Goal: Task Accomplishment & Management: Manage account settings

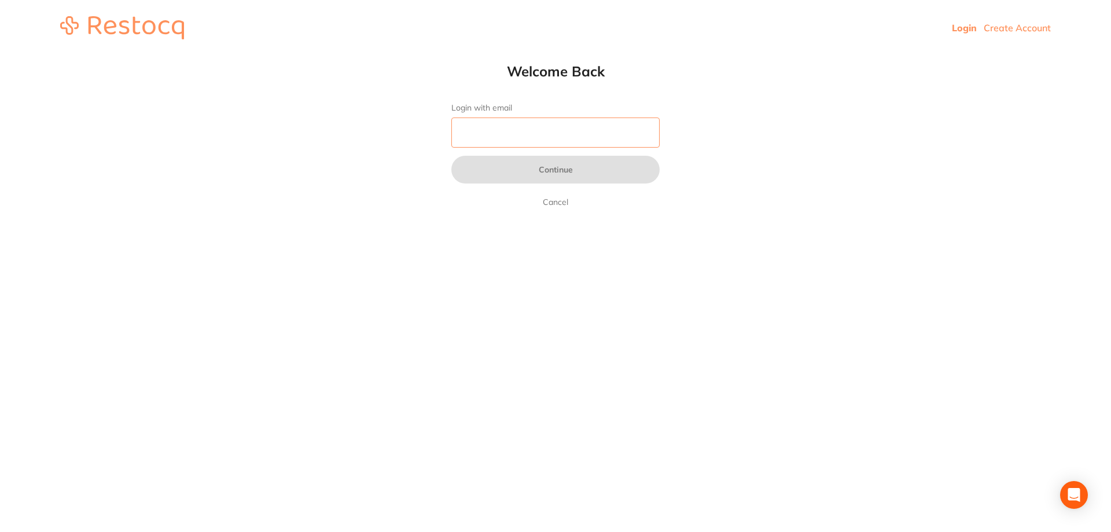
click at [526, 137] on input "Login with email" at bounding box center [555, 132] width 208 height 30
type input "[EMAIL_ADDRESS][DOMAIN_NAME]"
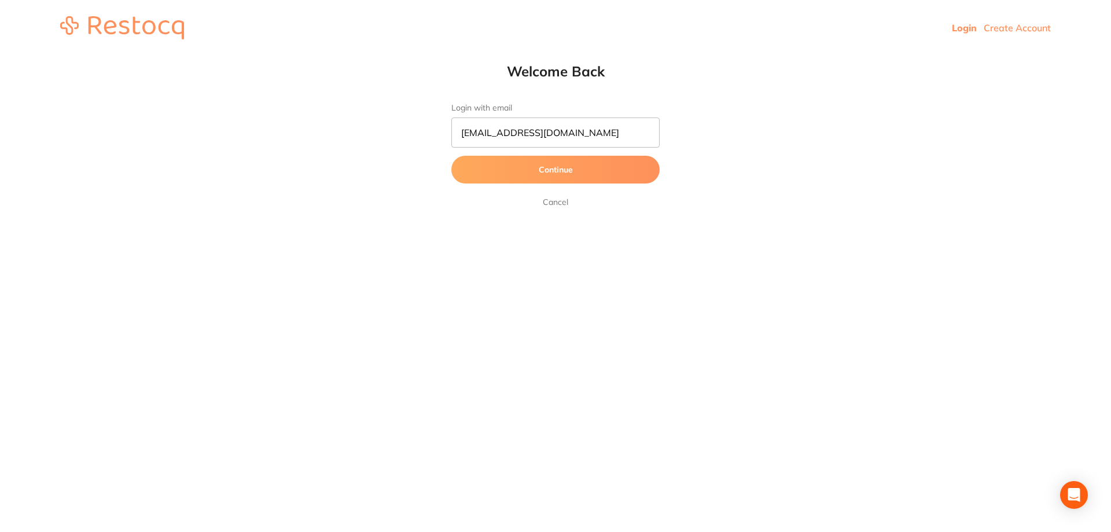
click at [542, 176] on button "Continue" at bounding box center [555, 170] width 208 height 28
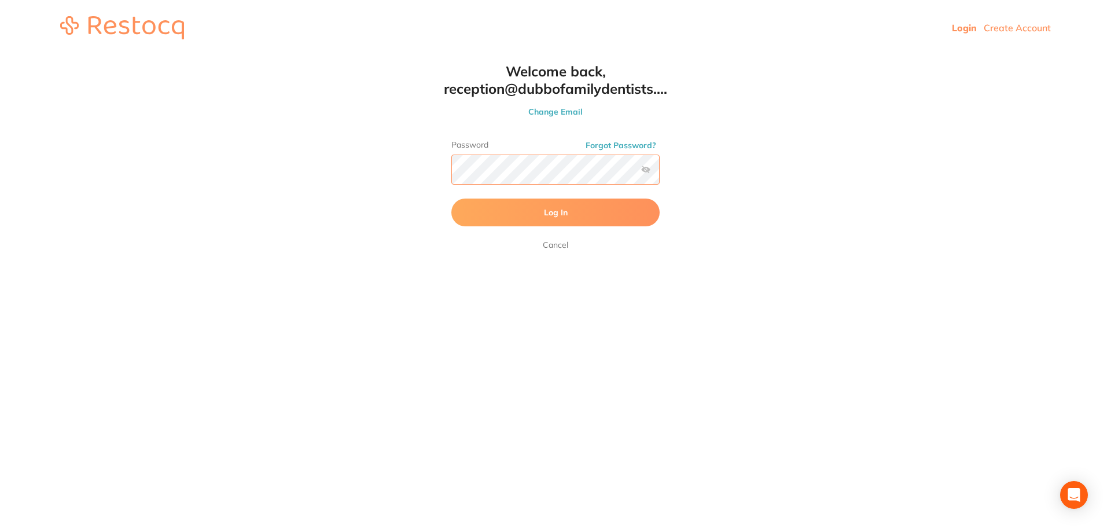
click at [451, 198] on button "Log In" at bounding box center [555, 212] width 208 height 28
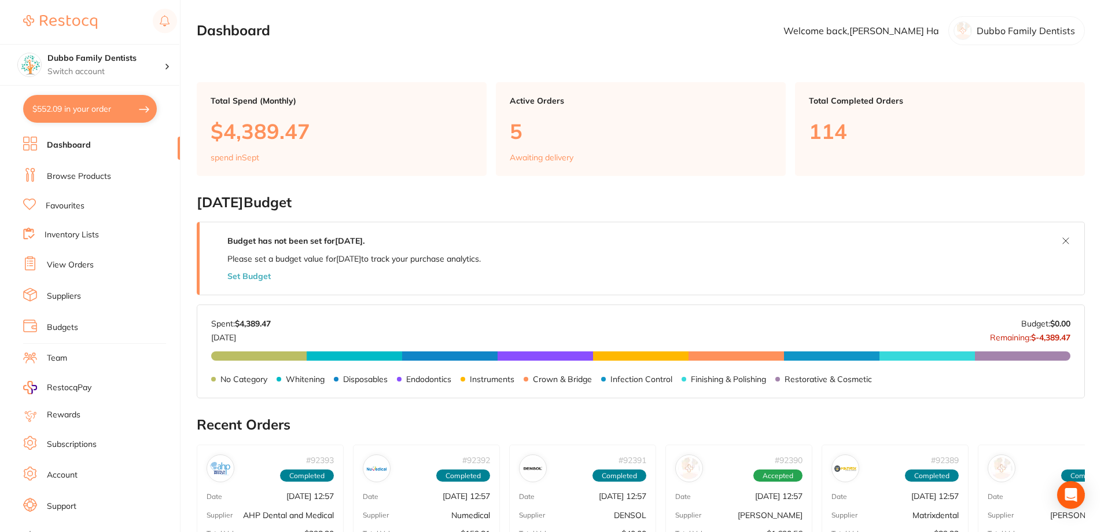
click at [62, 260] on link "View Orders" at bounding box center [70, 265] width 47 height 12
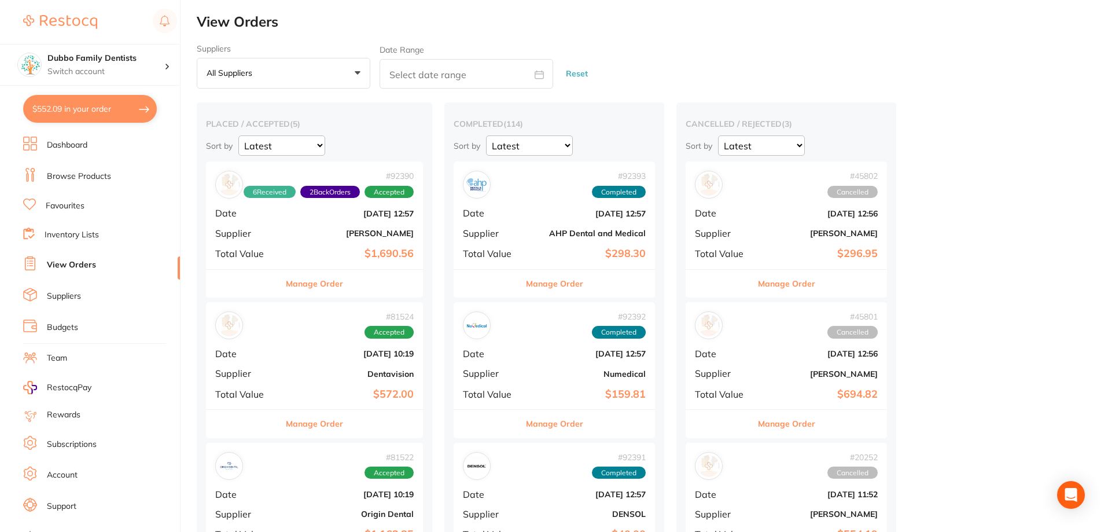
click at [317, 224] on div "# 92390 6 Received 2 Back Orders Accepted Date [DATE] 12:57 Supplier [PERSON_NA…" at bounding box center [314, 214] width 217 height 107
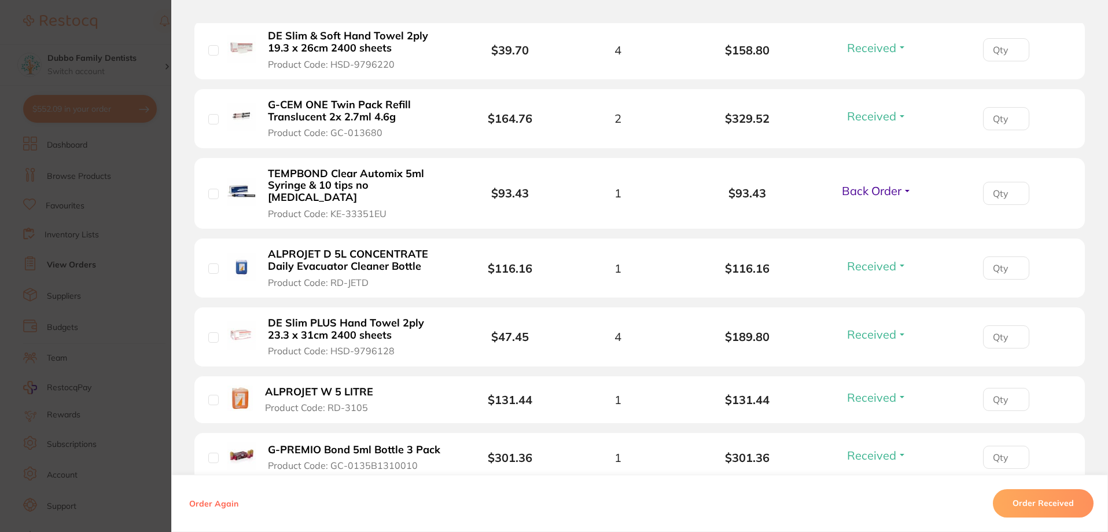
scroll to position [579, 0]
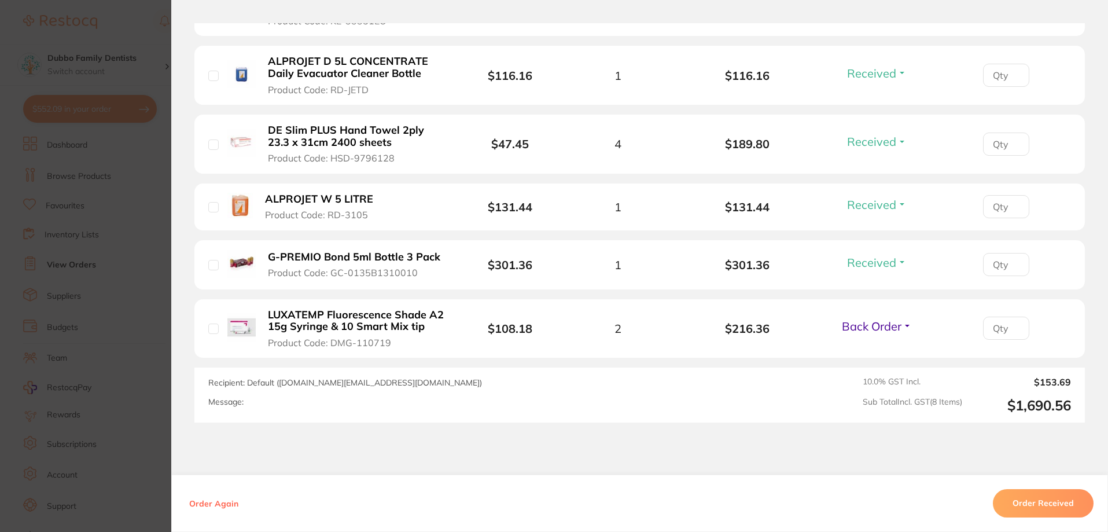
click at [873, 321] on span "Back Order" at bounding box center [872, 326] width 60 height 14
click at [883, 345] on button "Received" at bounding box center [877, 352] width 30 height 18
click at [127, 218] on section "Order ID: Restocq- 92390 Order Information 7 Received 1 Back Order Accepted Ord…" at bounding box center [554, 266] width 1108 height 532
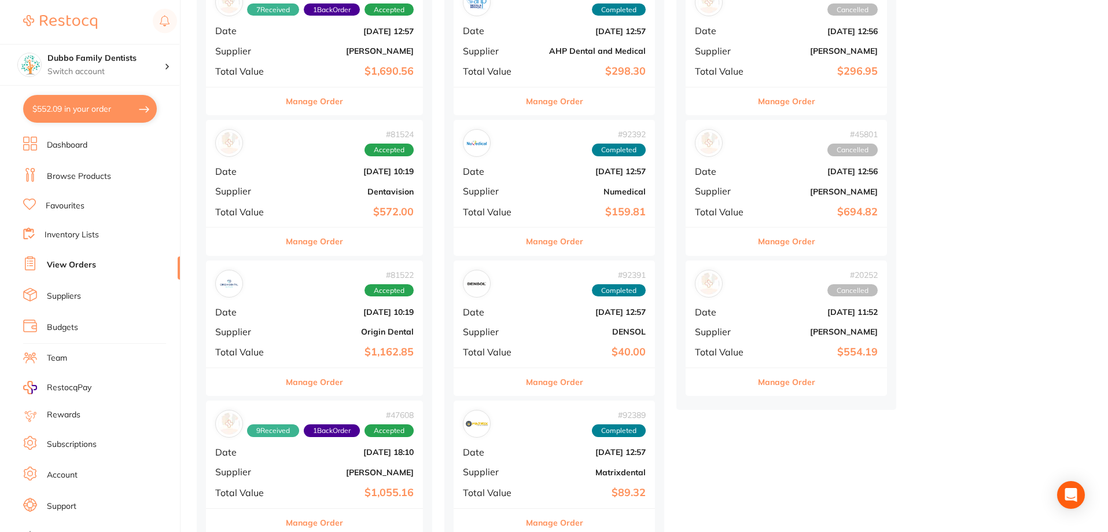
scroll to position [193, 0]
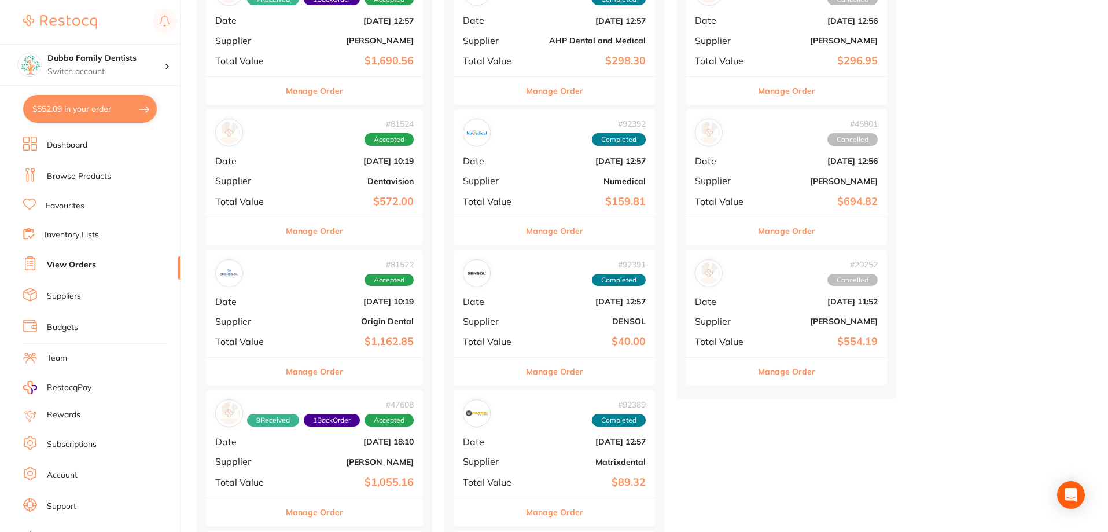
click at [553, 369] on button "Manage Order" at bounding box center [554, 372] width 57 height 28
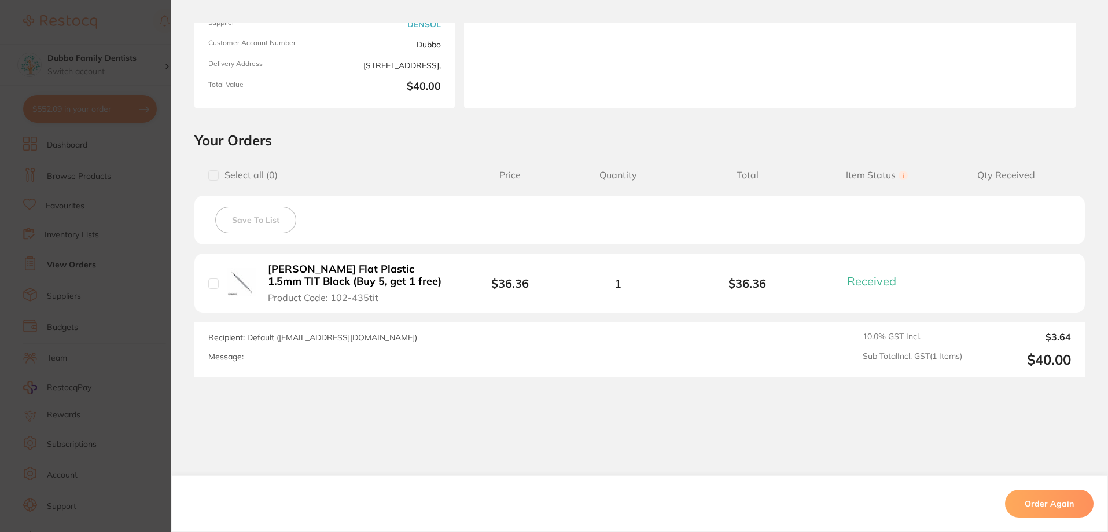
scroll to position [171, 0]
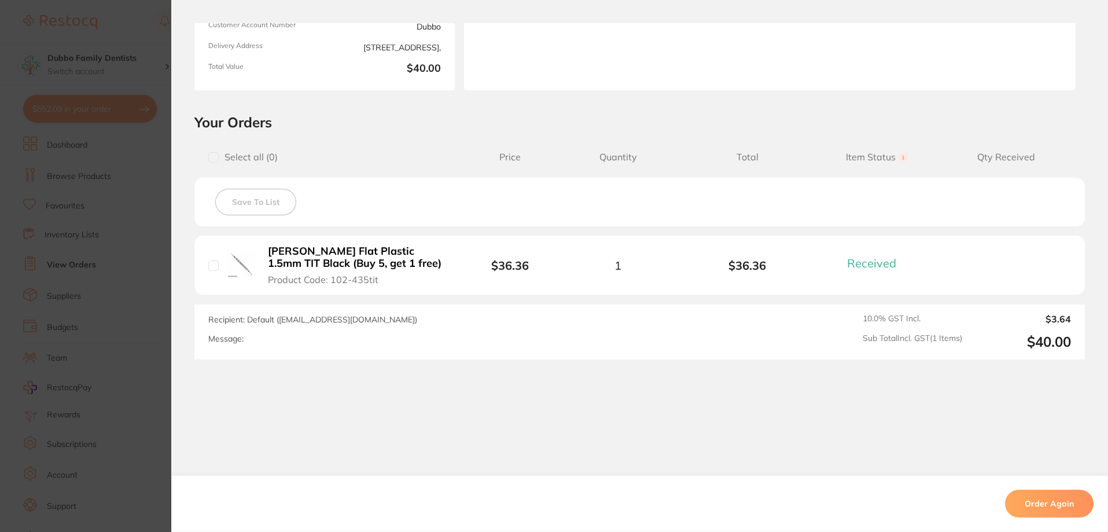
drag, startPoint x: 264, startPoint y: 249, endPoint x: 363, endPoint y: 262, distance: 99.2
click at [363, 262] on b "[PERSON_NAME] Flat Plastic 1.5mm TIT Black (Buy 5, get 1 free)" at bounding box center [357, 257] width 179 height 24
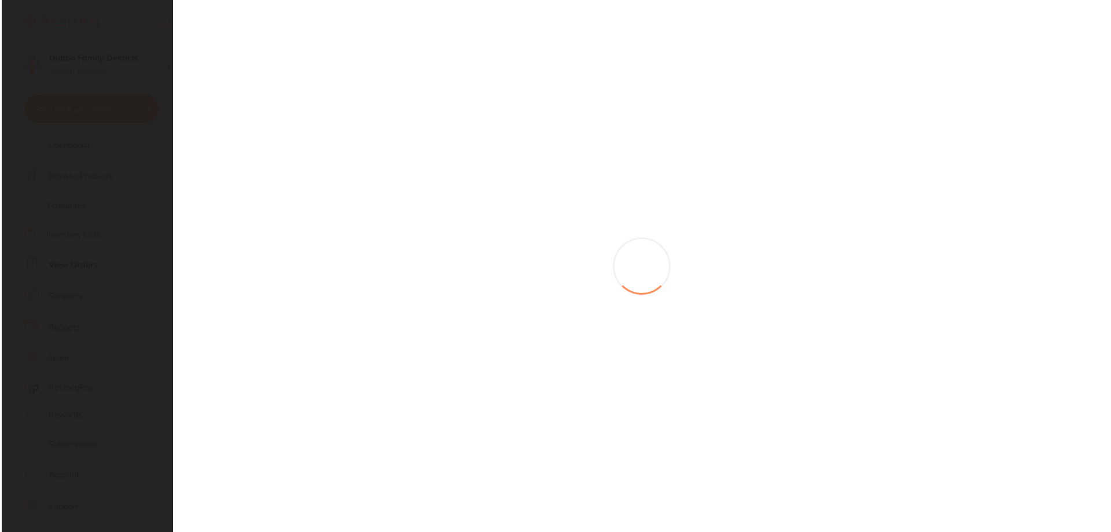
scroll to position [0, 0]
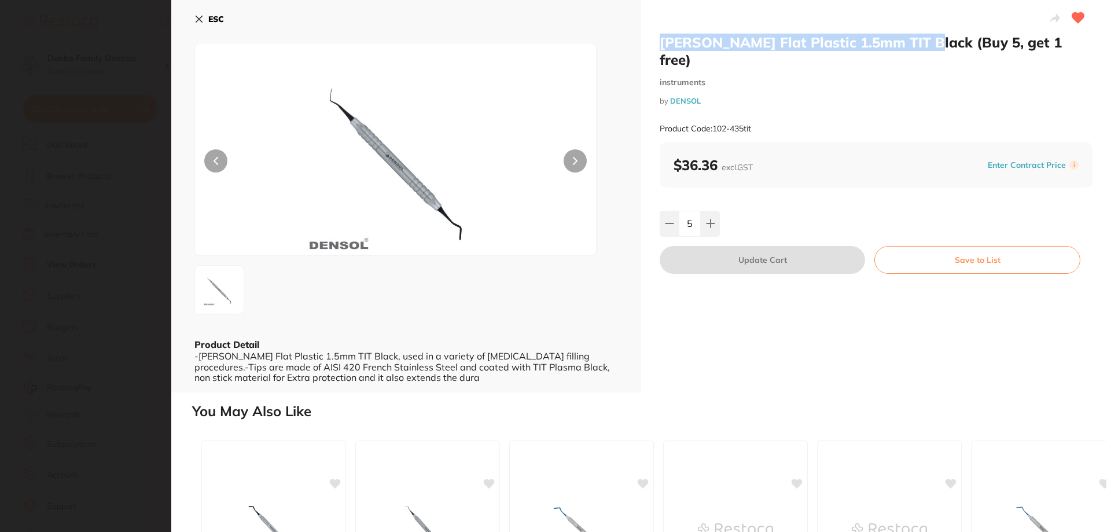
drag, startPoint x: 659, startPoint y: 45, endPoint x: 931, endPoint y: 45, distance: 271.4
click at [931, 45] on h2 "[PERSON_NAME] Flat Plastic 1.5mm TIT Black (Buy 5, get 1 free)" at bounding box center [876, 51] width 433 height 35
copy h2 "[PERSON_NAME] Flat Plastic 1.5mm TIT Black"
click at [202, 14] on icon at bounding box center [198, 18] width 9 height 9
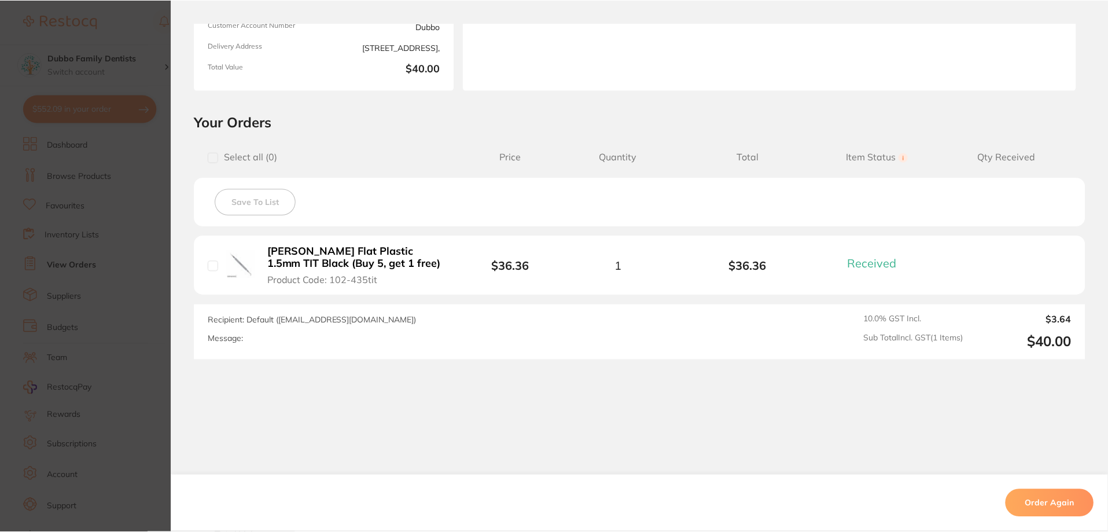
scroll to position [193, 0]
click at [127, 229] on section "Order ID: Restocq- 92391 Order Information 1 Received Completed Order Order Dat…" at bounding box center [554, 266] width 1108 height 532
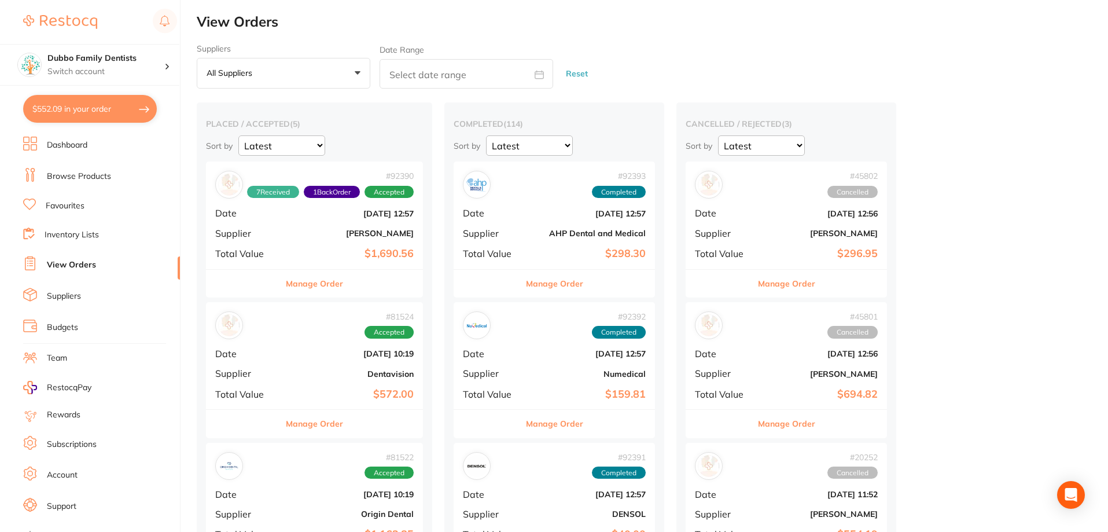
click at [265, 222] on div "# 92390 7 Received 1 Back Order Accepted Date [DATE] 12:57 Supplier [PERSON_NAM…" at bounding box center [314, 214] width 217 height 107
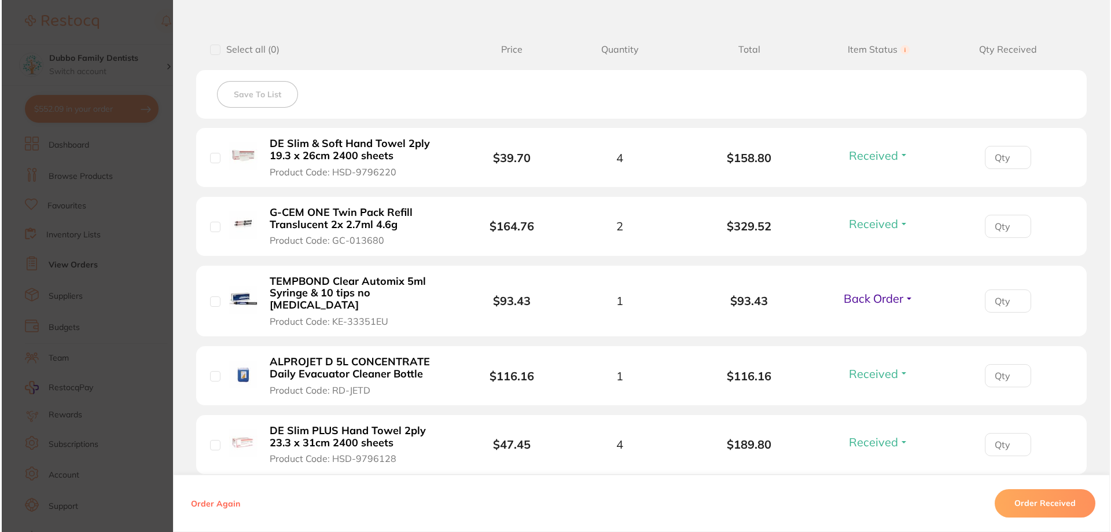
scroll to position [386, 0]
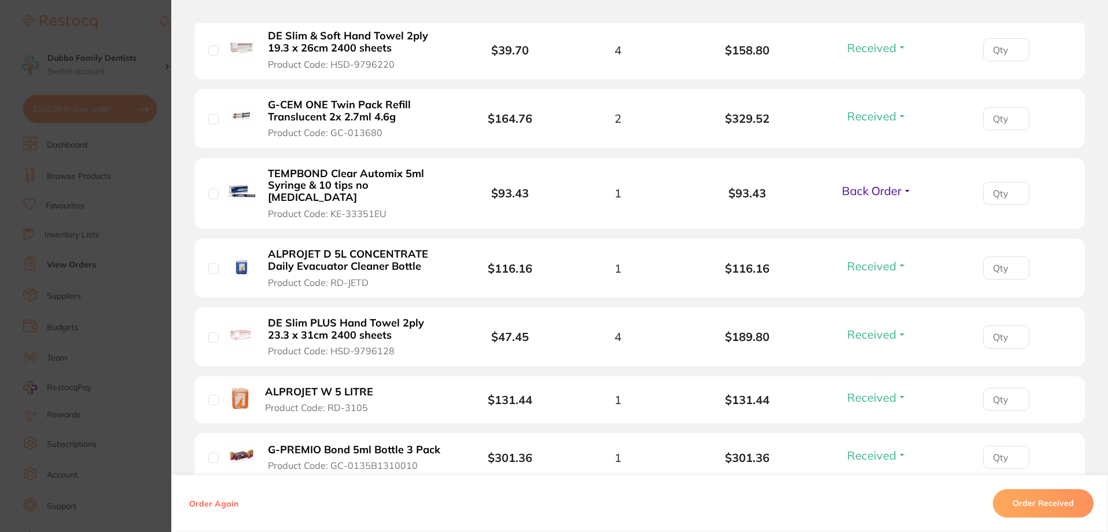
drag, startPoint x: 266, startPoint y: 172, endPoint x: 385, endPoint y: 178, distance: 119.9
click at [385, 178] on b "TEMPBOND Clear Automix 5ml Syringe & 10 tips no [MEDICAL_DATA]" at bounding box center [357, 186] width 179 height 36
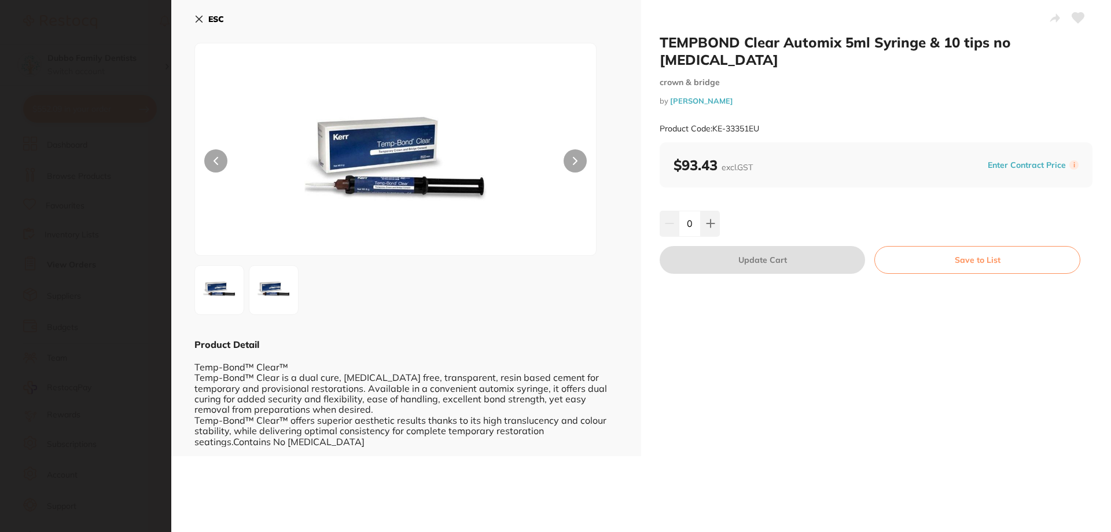
click at [385, 179] on img at bounding box center [395, 163] width 241 height 183
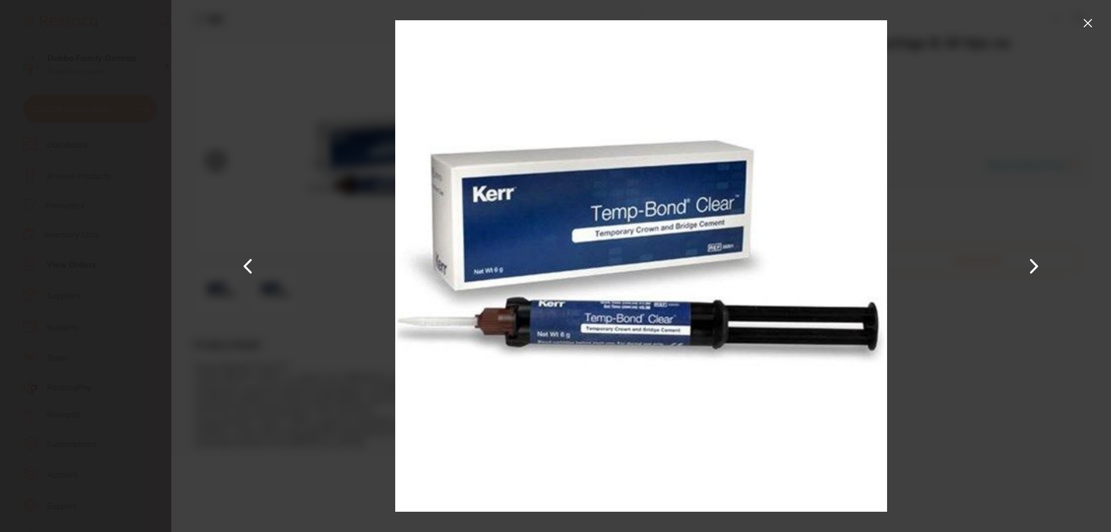
drag, startPoint x: 0, startPoint y: 323, endPoint x: 420, endPoint y: 237, distance: 428.9
click at [19, 295] on section "TEMPBOND Clear Automix 5ml Syringe & 10 tips no [MEDICAL_DATA] crown & bridge b…" at bounding box center [555, 266] width 1111 height 532
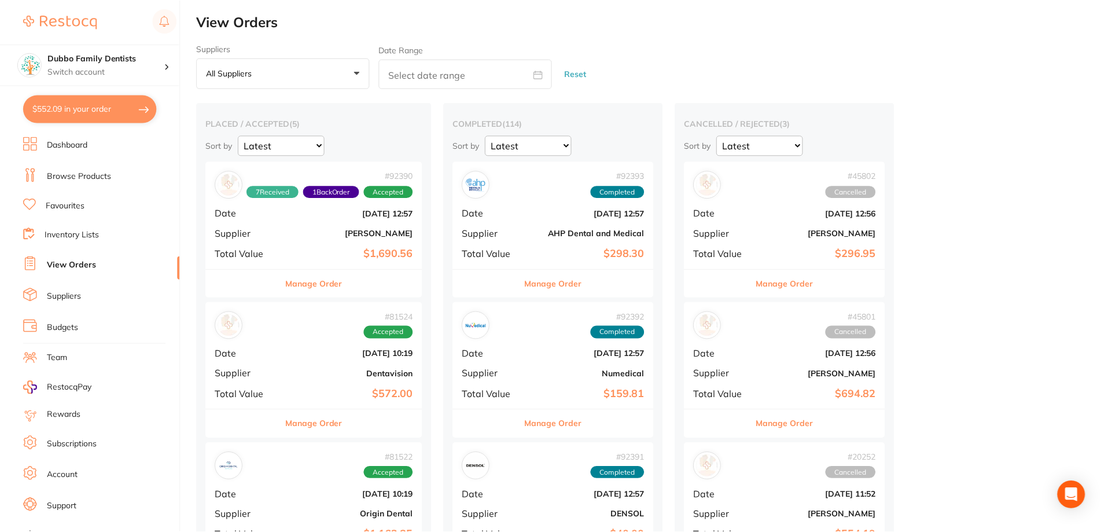
scroll to position [1, 0]
click at [279, 241] on div "# 92390 7 Received 1 Back Order Accepted Date [DATE] 12:57 Supplier [PERSON_NAM…" at bounding box center [314, 214] width 217 height 107
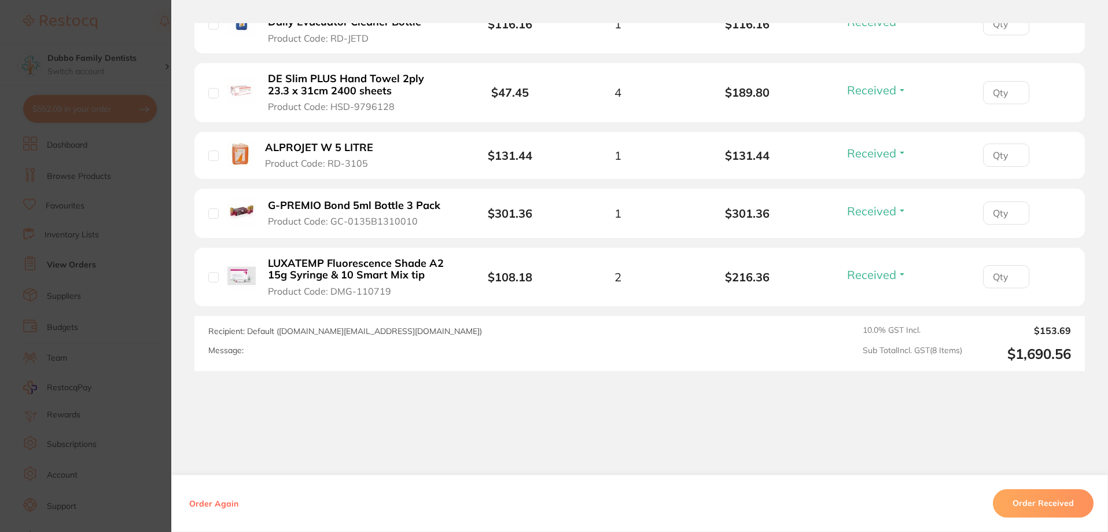
scroll to position [437, 0]
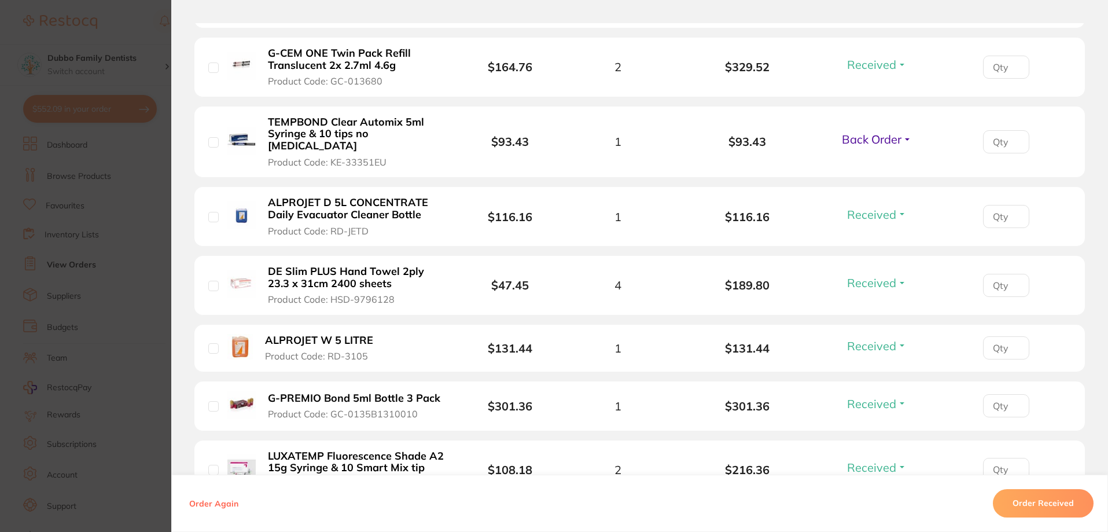
click at [292, 141] on button "TEMPBOND Clear Automix 5ml Syringe & 10 tips no [MEDICAL_DATA] Product Code: KE…" at bounding box center [357, 142] width 186 height 52
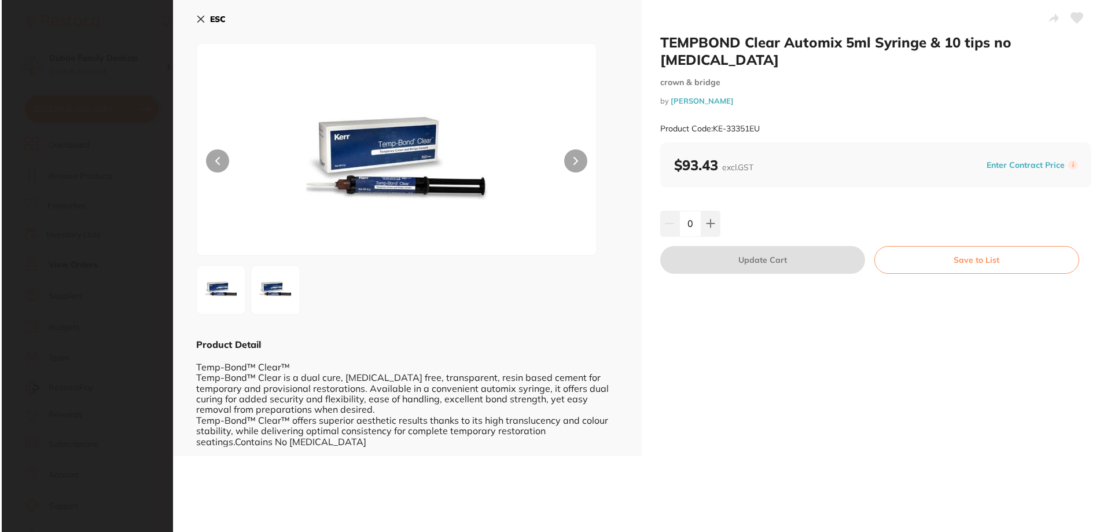
scroll to position [0, 0]
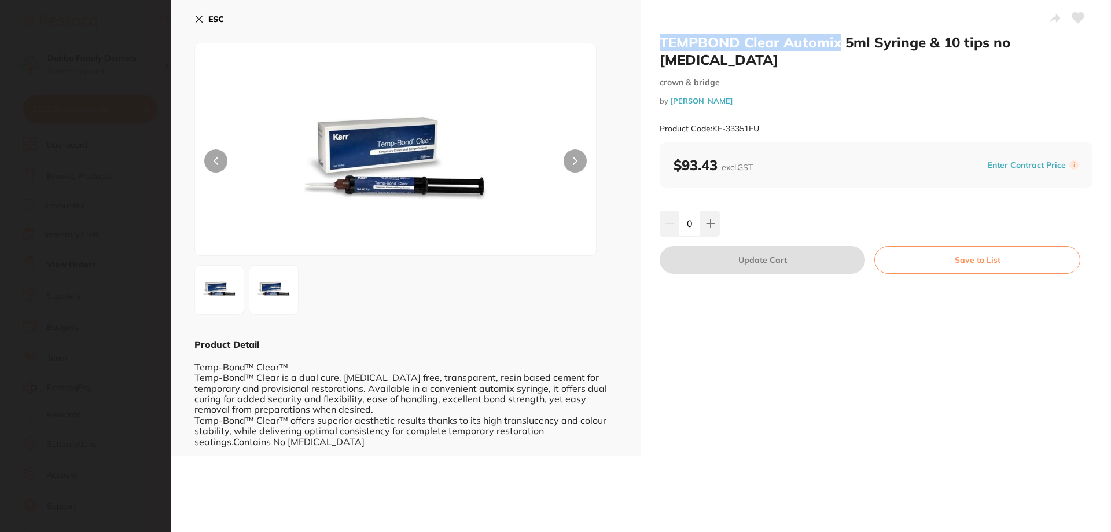
drag, startPoint x: 839, startPoint y: 41, endPoint x: 657, endPoint y: 28, distance: 182.1
click at [657, 28] on div "TEMPBOND Clear Automix 5ml Syringe & 10 tips no [MEDICAL_DATA] crown & bridge b…" at bounding box center [876, 228] width 470 height 456
copy h2 "TEMPBOND Clear Automix"
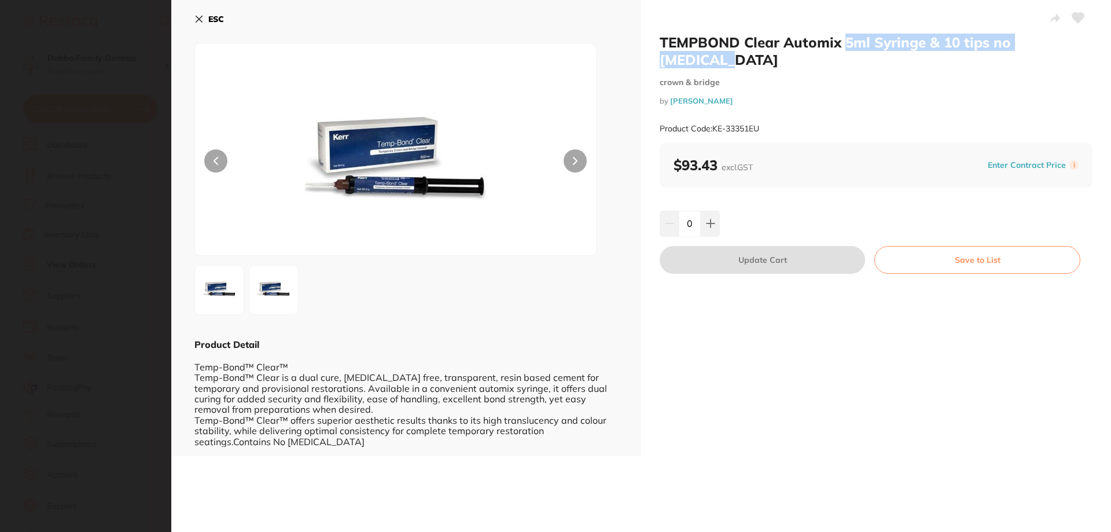
drag, startPoint x: 847, startPoint y: 42, endPoint x: 1077, endPoint y: 44, distance: 230.3
click at [1077, 44] on h2 "TEMPBOND Clear Automix 5ml Syringe & 10 tips no [MEDICAL_DATA]" at bounding box center [876, 51] width 433 height 35
copy h2 "5ml Syringe & 10 tips no [MEDICAL_DATA]"
click at [201, 23] on icon at bounding box center [198, 18] width 9 height 9
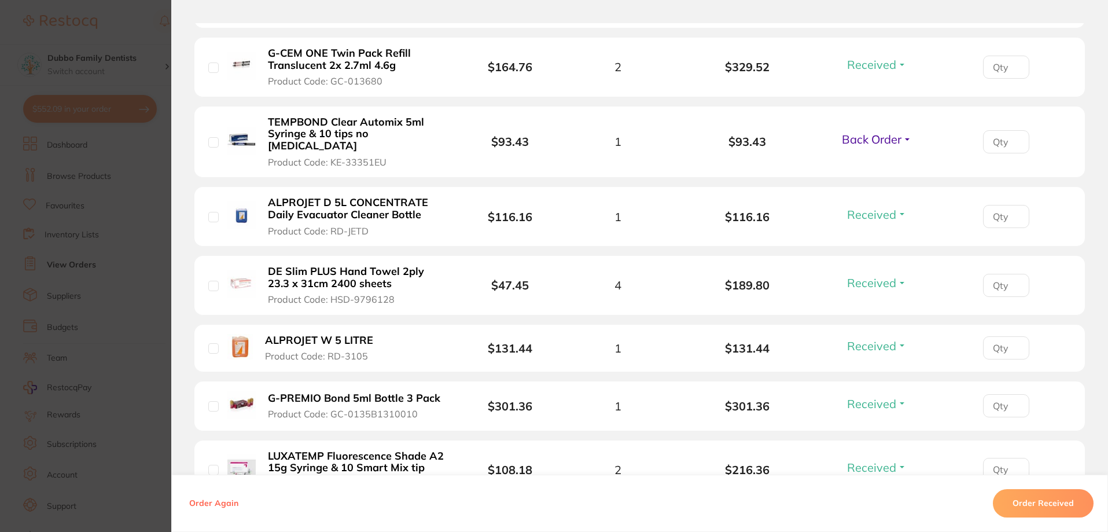
click at [148, 25] on section "Order ID: Restocq- 92390 Order Information 7 Received 1 Back Order Accepted Ord…" at bounding box center [554, 266] width 1108 height 532
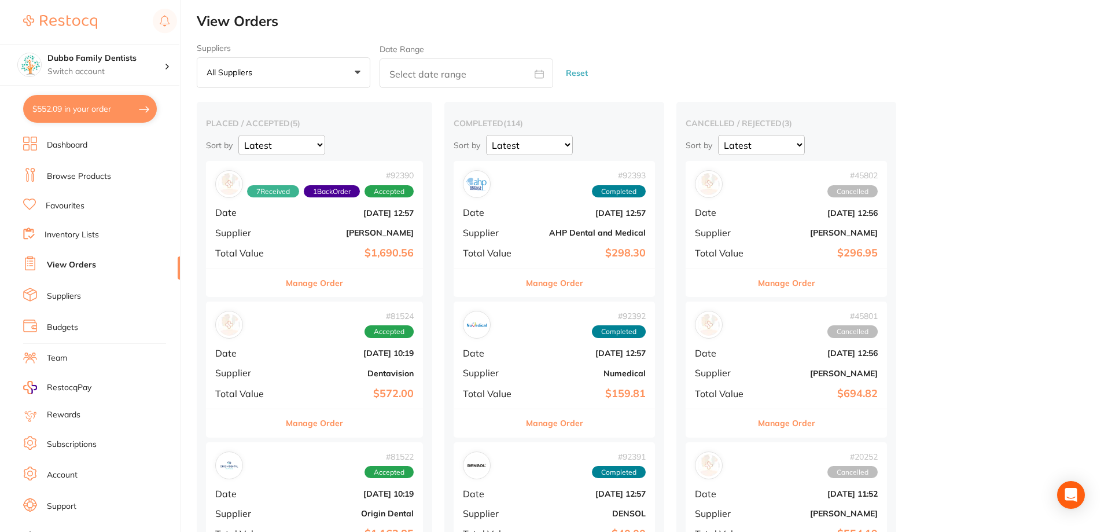
click at [66, 179] on link "Browse Products" at bounding box center [79, 177] width 64 height 12
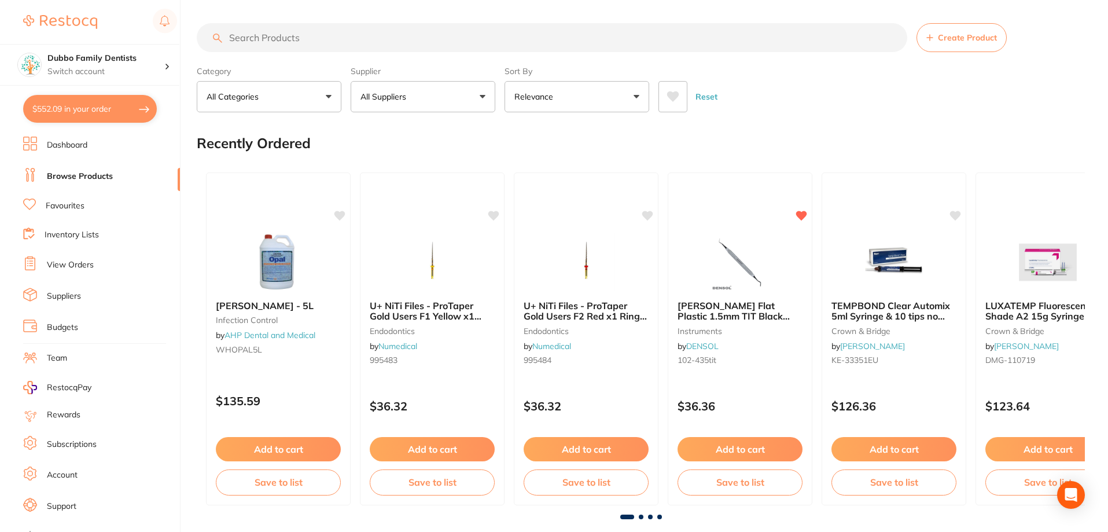
click at [326, 43] on input "search" at bounding box center [552, 37] width 711 height 29
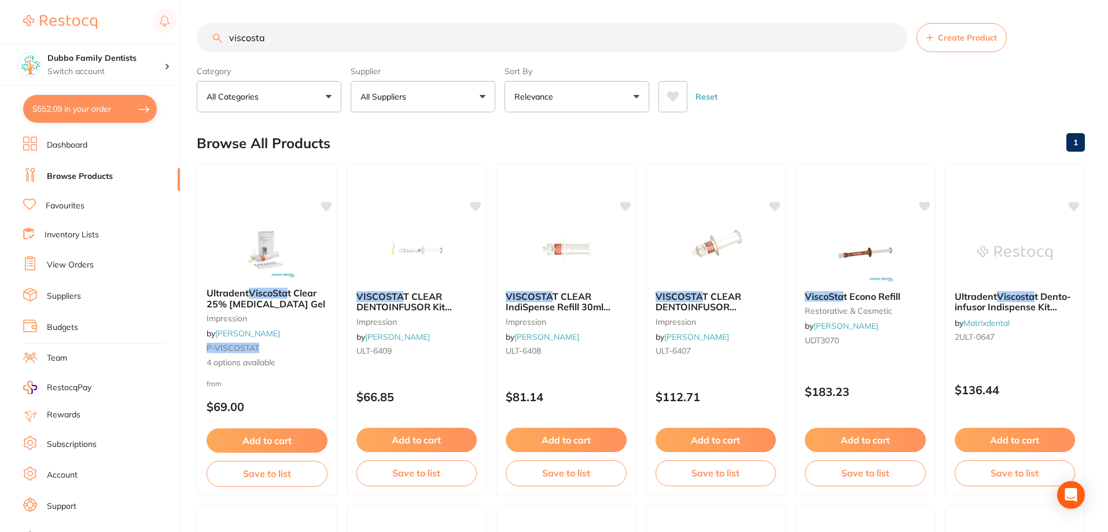
click at [326, 43] on input "viscosta" at bounding box center [552, 37] width 711 height 29
type input "viscostat"
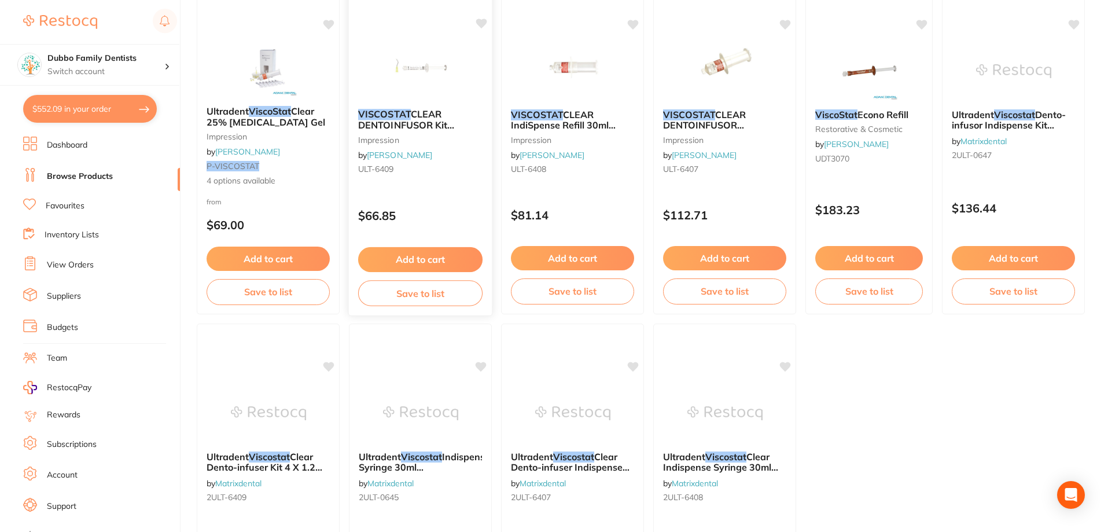
scroll to position [193, 0]
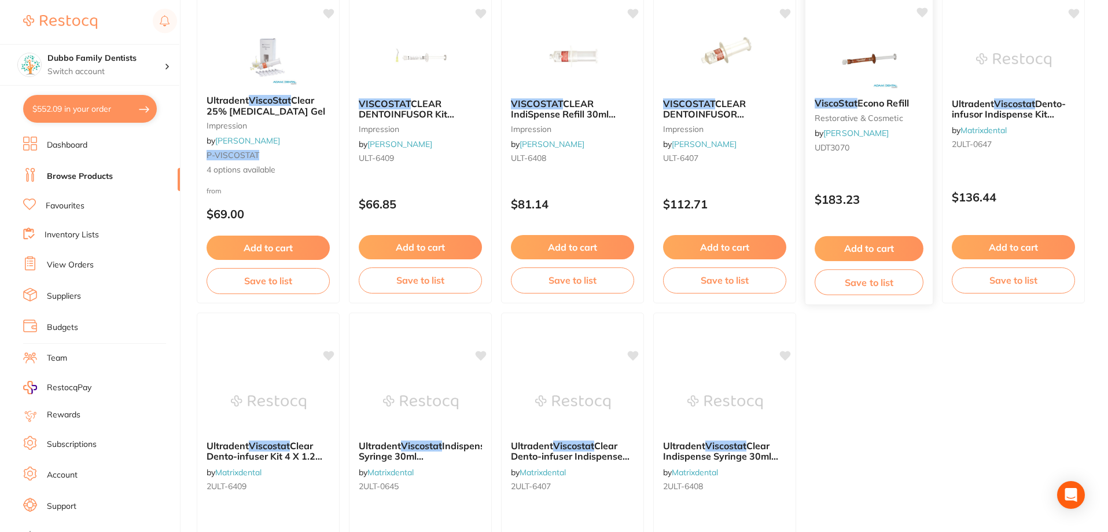
click at [866, 79] on img at bounding box center [869, 59] width 76 height 58
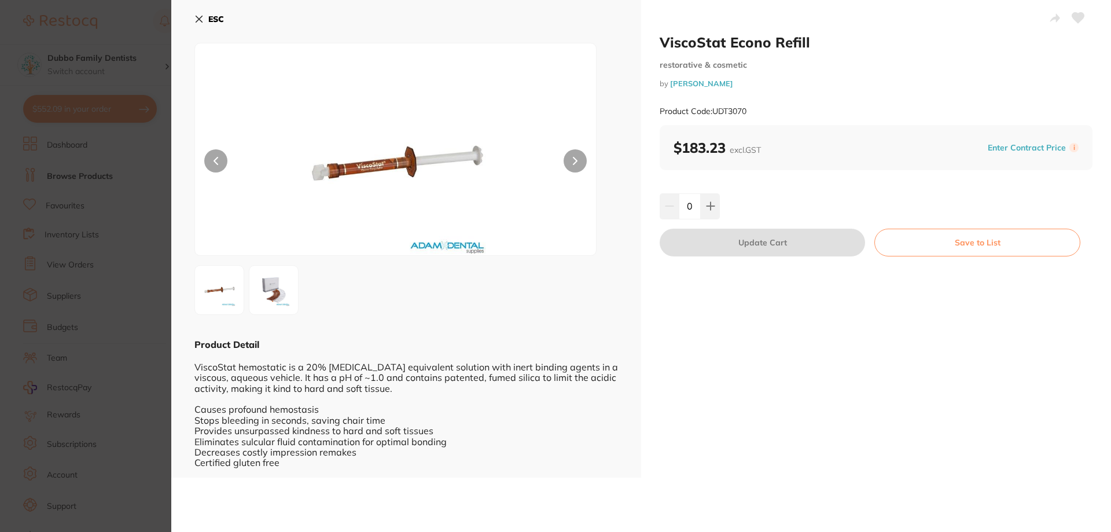
click at [199, 21] on icon at bounding box center [198, 18] width 9 height 9
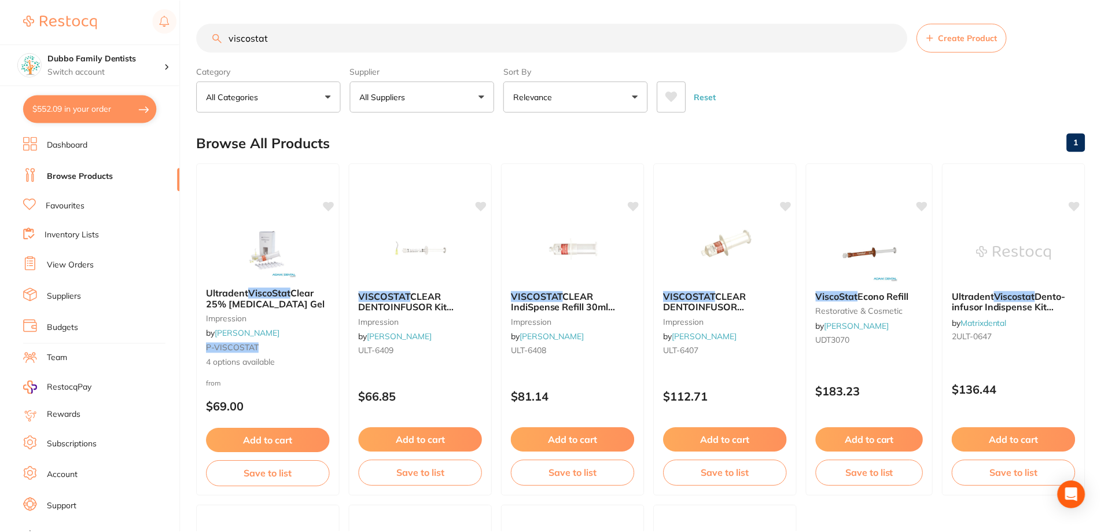
scroll to position [193, 0]
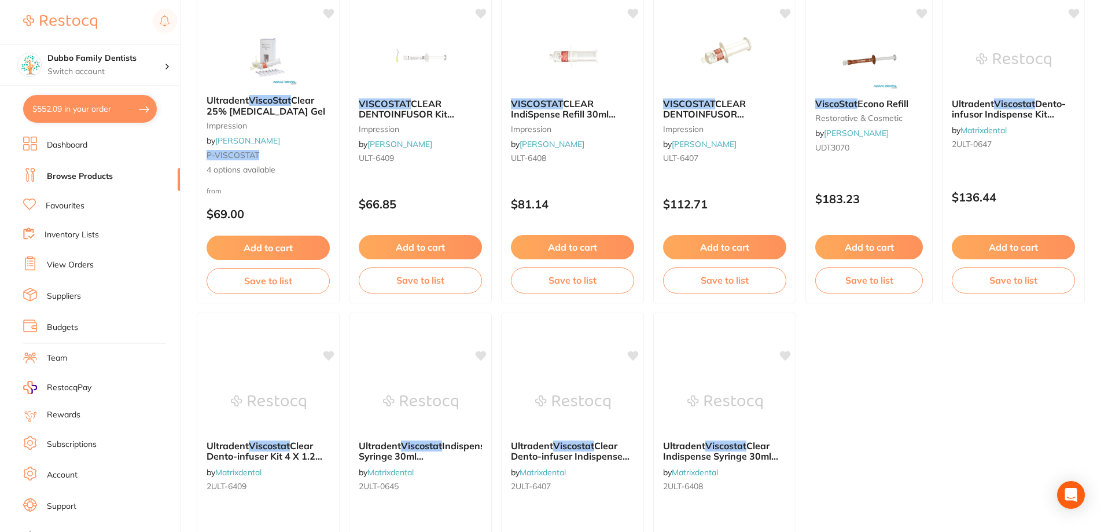
click at [1065, 419] on ul "Ultradent ViscoStat Clear 25% [MEDICAL_DATA] Gel impression by [PERSON_NAME] P-…" at bounding box center [641, 307] width 888 height 675
